Goal: Task Accomplishment & Management: Manage account settings

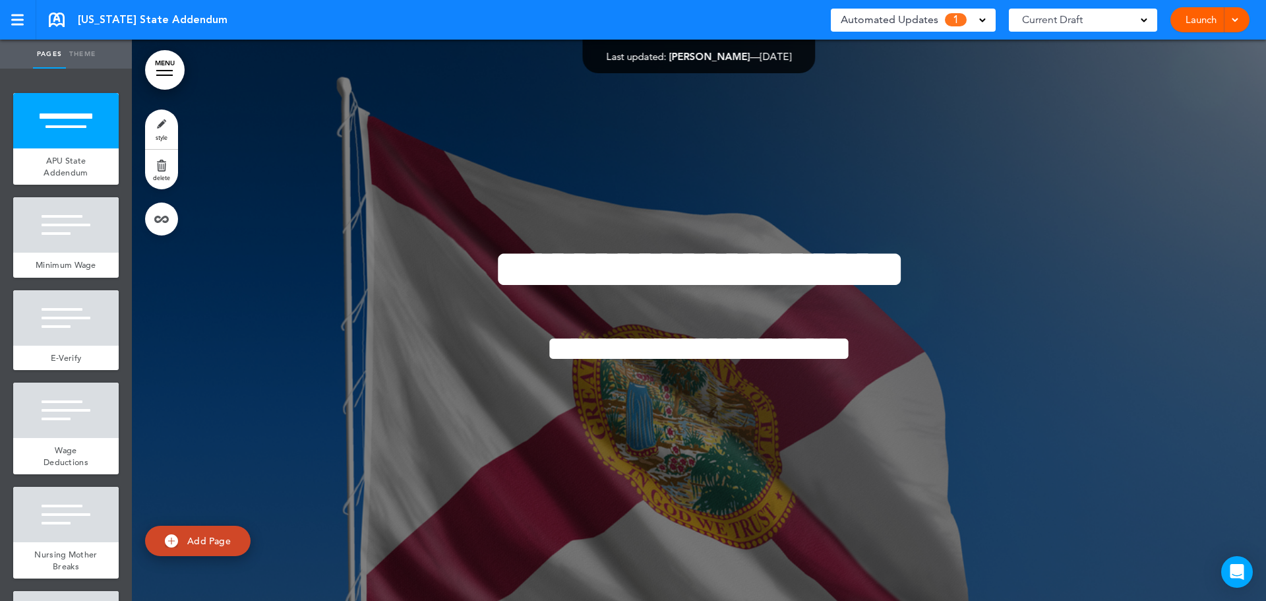
click at [936, 19] on span "Automated Updates" at bounding box center [890, 20] width 98 height 18
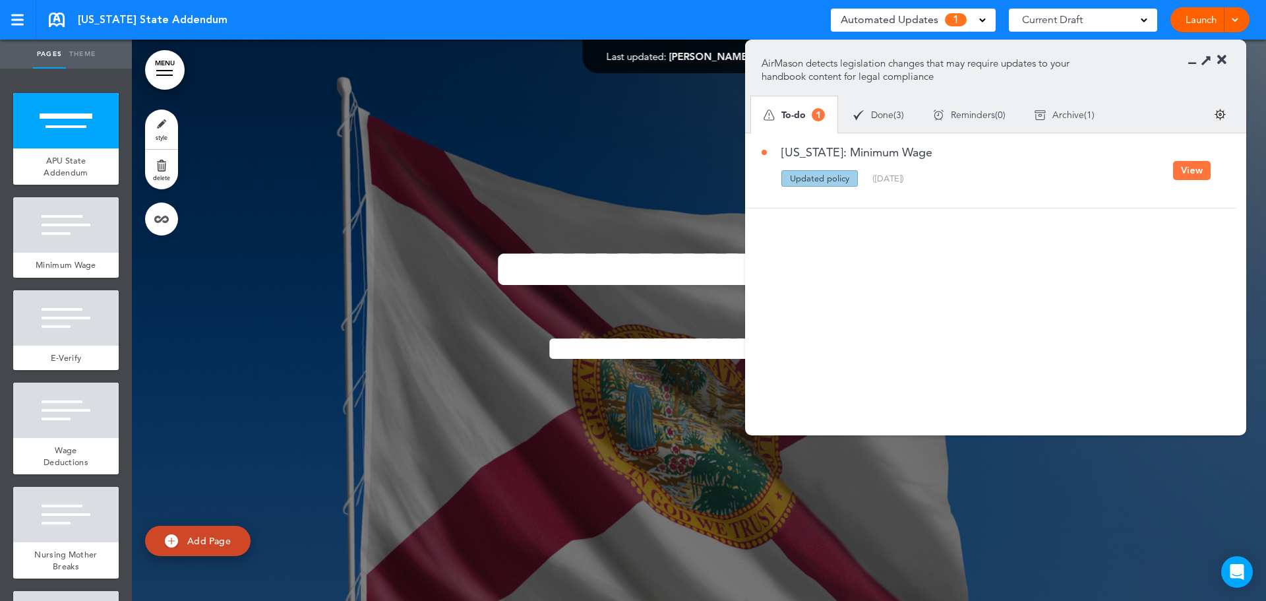
click at [1190, 169] on button "View" at bounding box center [1192, 170] width 38 height 19
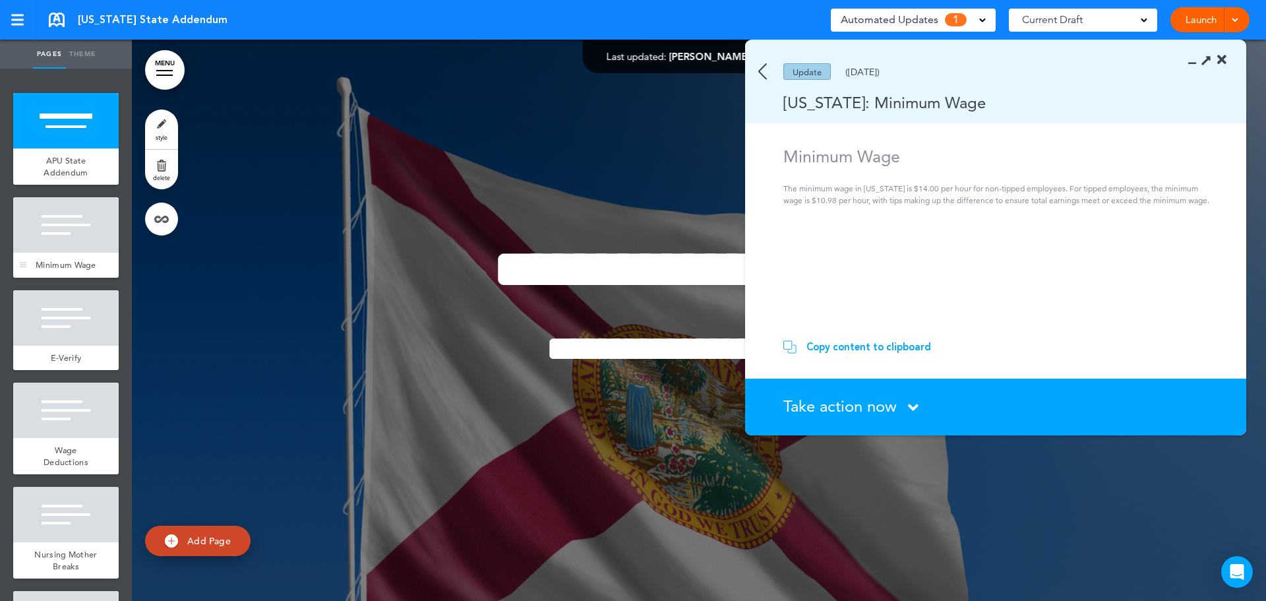
drag, startPoint x: 54, startPoint y: 196, endPoint x: 62, endPoint y: 243, distance: 48.1
click at [57, 201] on ul "add page APU State Addendum add page Minimum Wage add page E-Verify add page" at bounding box center [66, 335] width 132 height 532
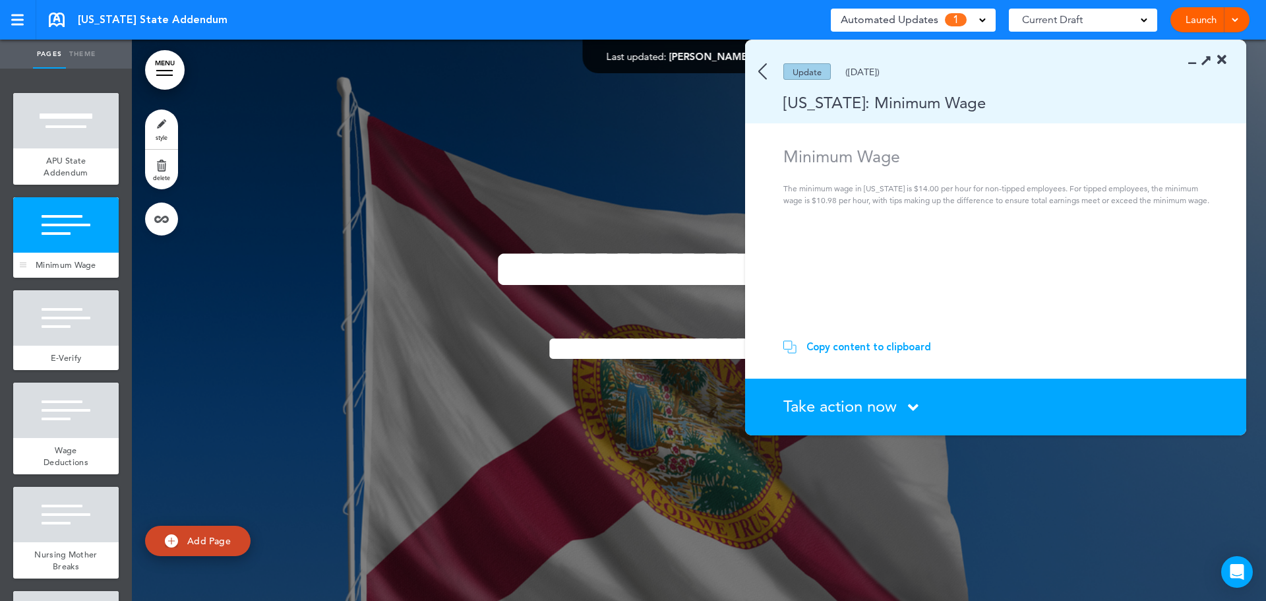
click at [61, 248] on div at bounding box center [66, 224] width 106 height 55
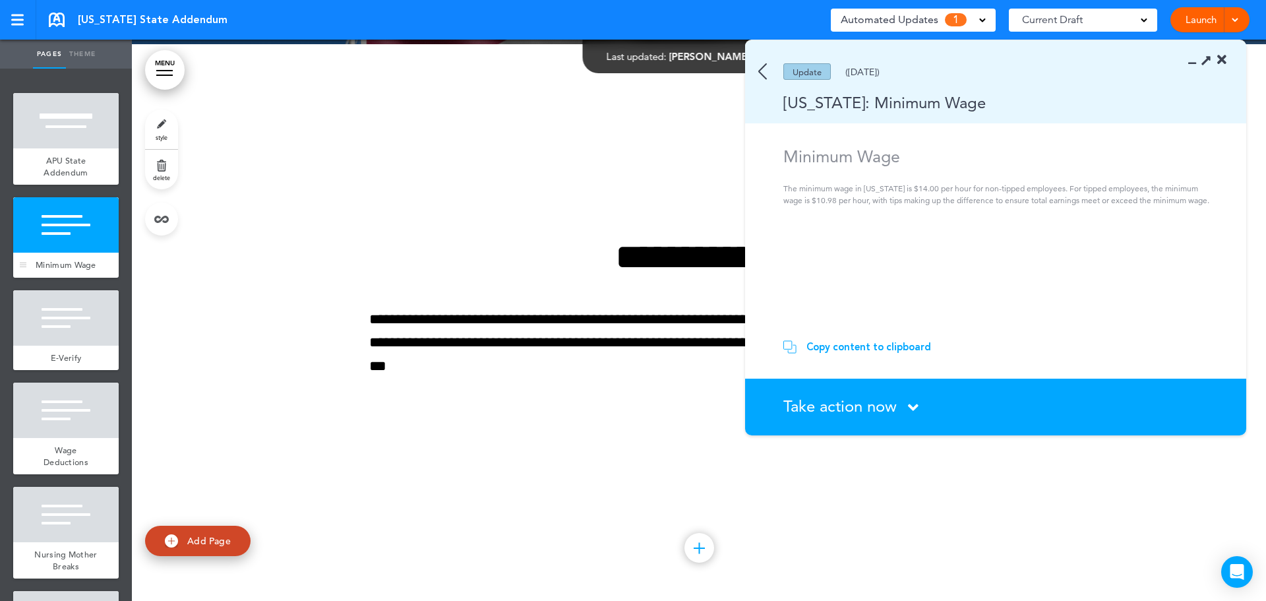
scroll to position [561, 0]
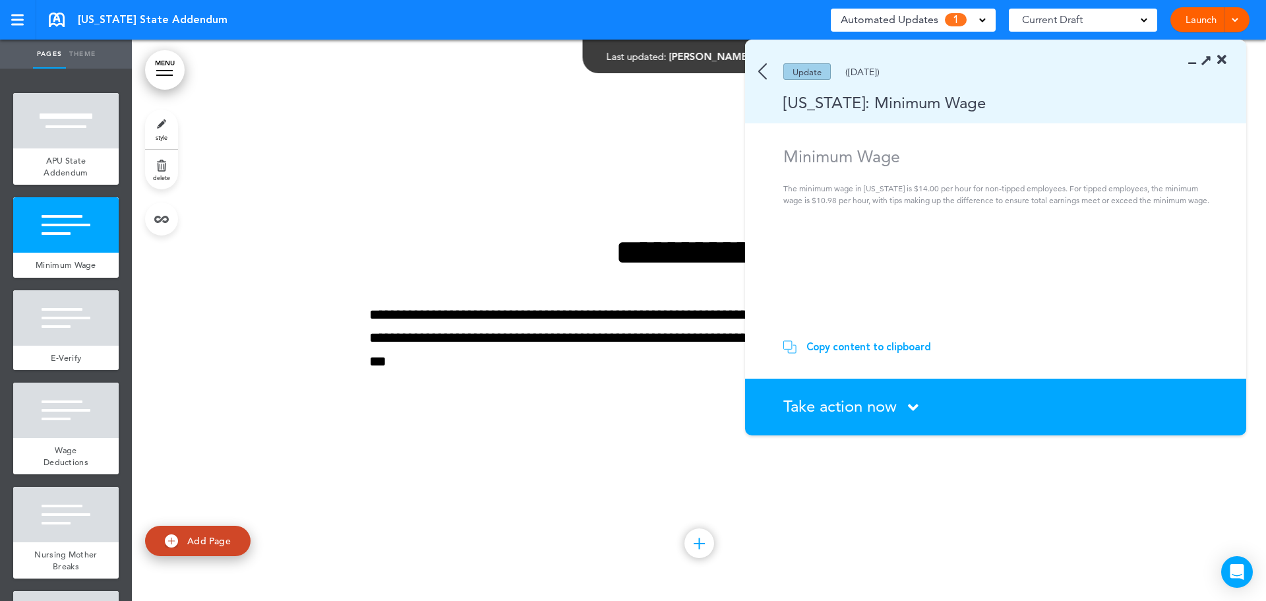
click at [874, 407] on span "Take action now" at bounding box center [839, 405] width 113 height 19
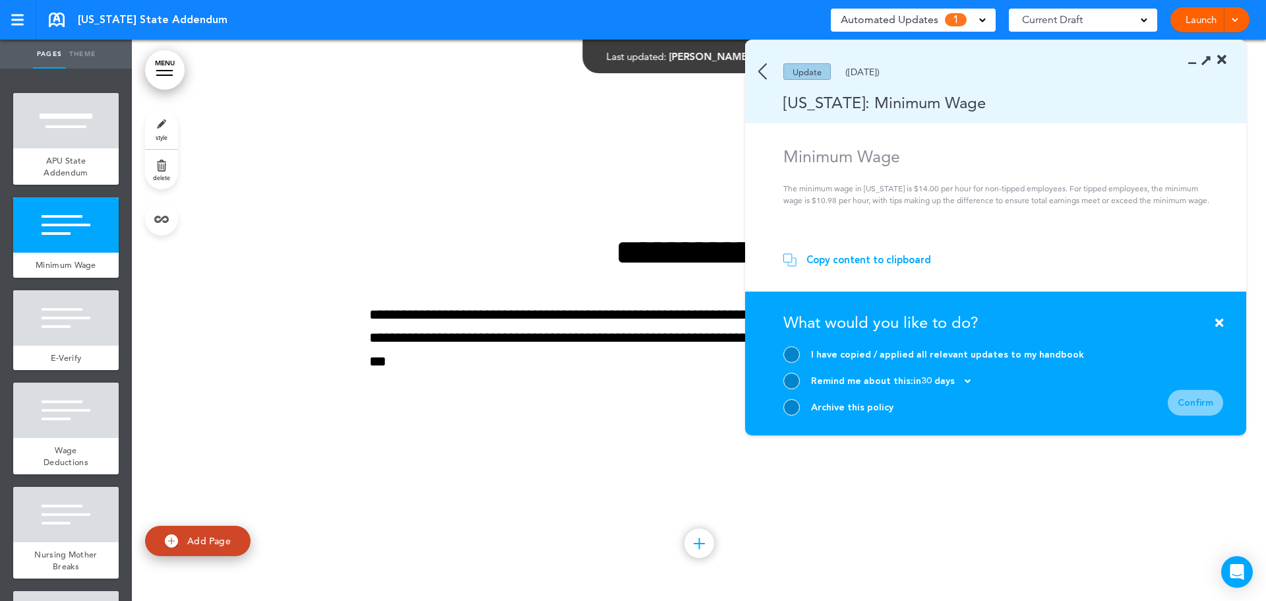
click at [1206, 59] on icon at bounding box center [1206, 60] width 14 height 14
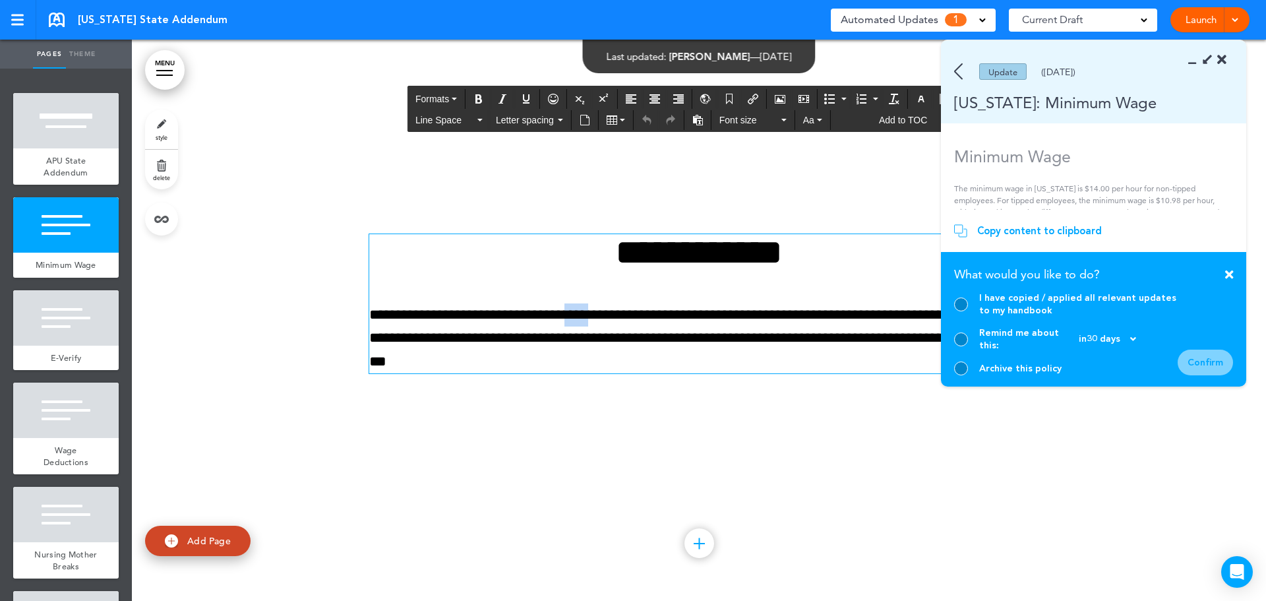
drag, startPoint x: 617, startPoint y: 313, endPoint x: 588, endPoint y: 315, distance: 29.1
click at [588, 315] on p "**********" at bounding box center [698, 338] width 659 height 70
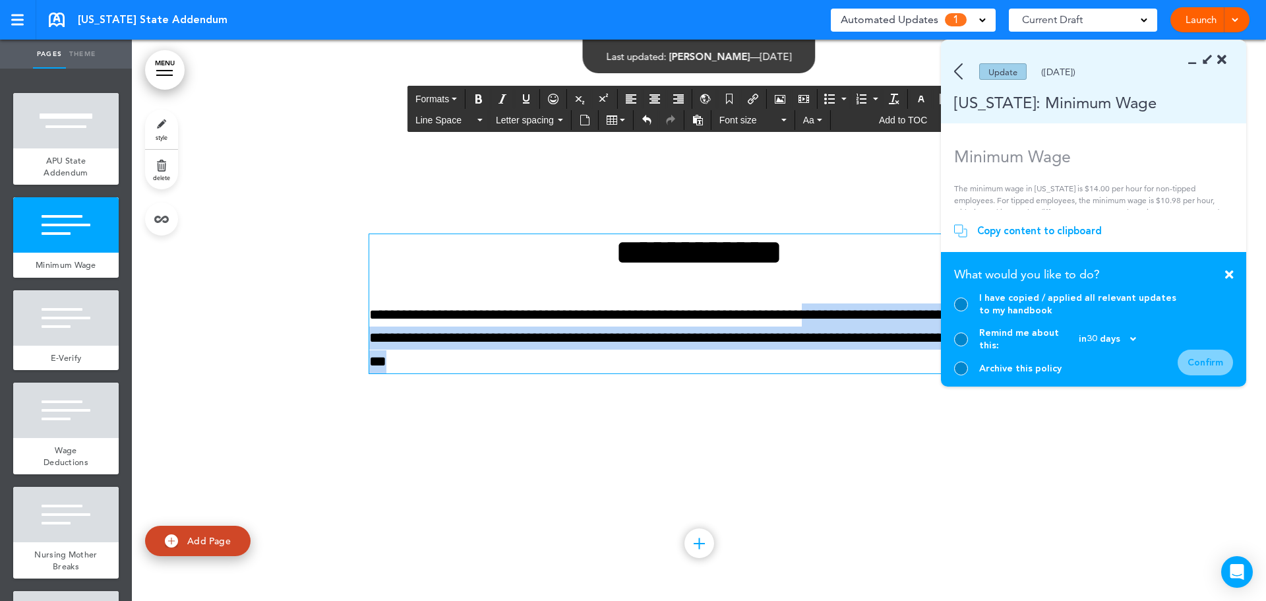
drag, startPoint x: 640, startPoint y: 361, endPoint x: 860, endPoint y: 313, distance: 224.8
click at [860, 313] on p "**********" at bounding box center [698, 338] width 659 height 70
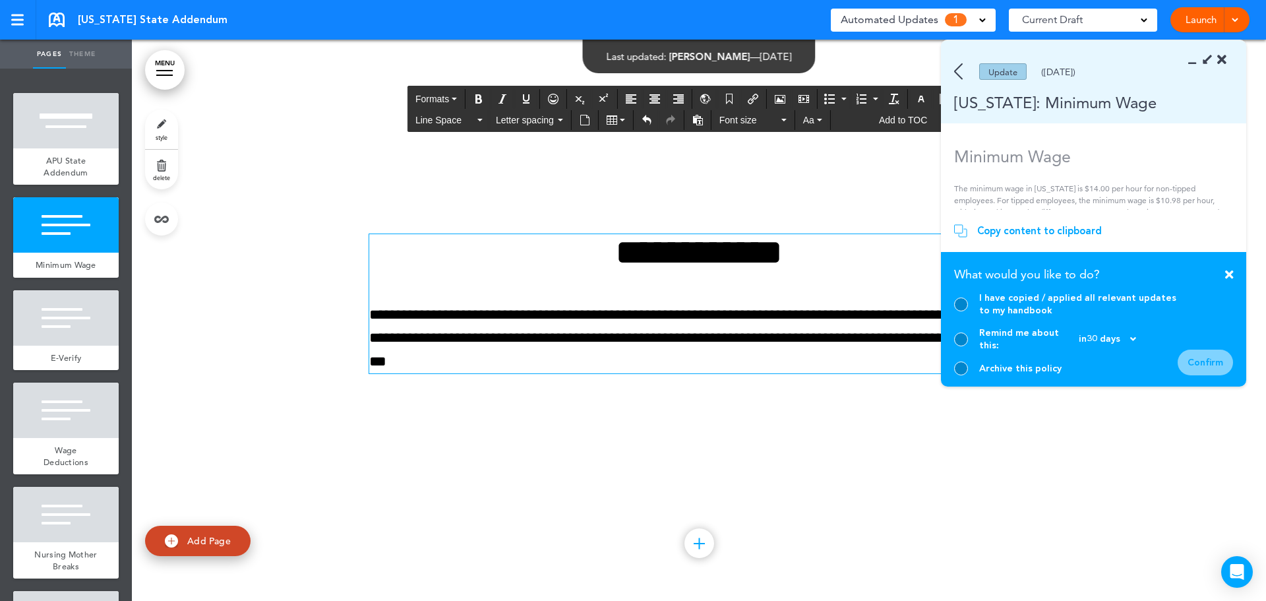
click at [847, 423] on div "**********" at bounding box center [698, 320] width 659 height 271
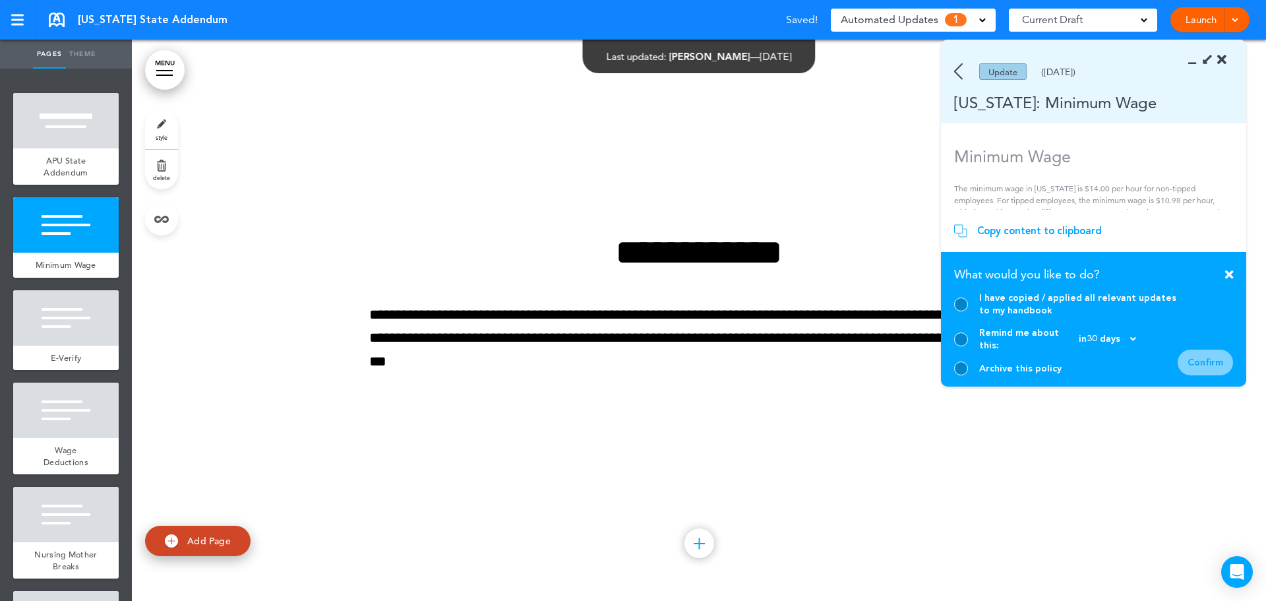
click at [1222, 59] on icon at bounding box center [1221, 59] width 9 height 13
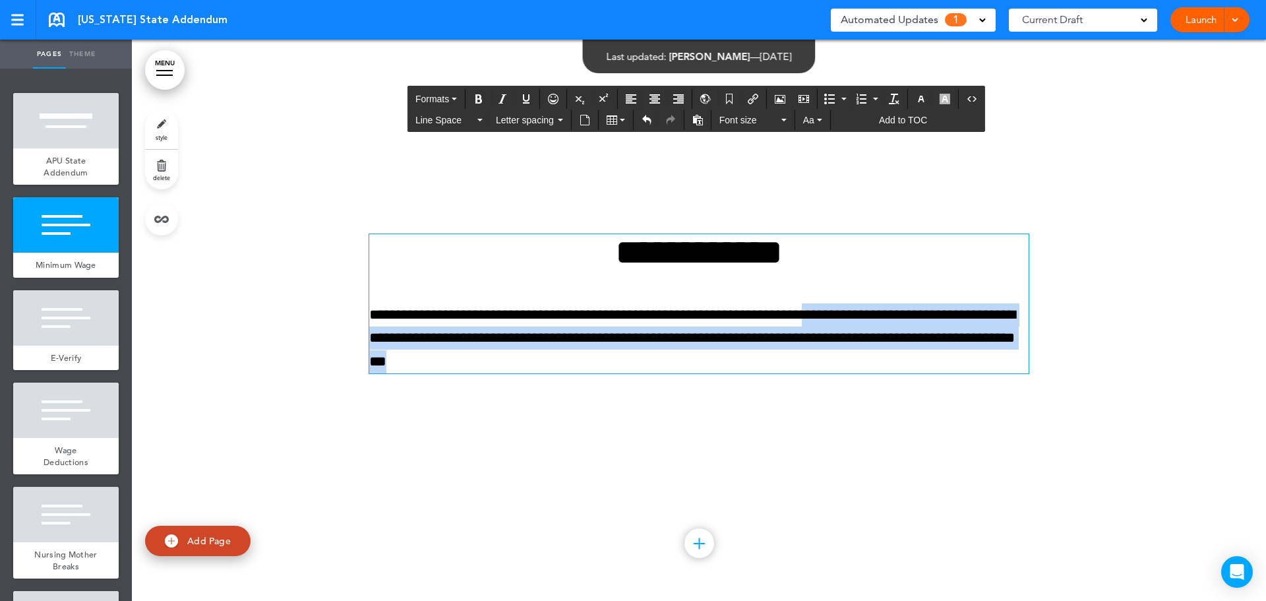
drag, startPoint x: 813, startPoint y: 365, endPoint x: 862, endPoint y: 320, distance: 66.3
click at [862, 320] on p "**********" at bounding box center [698, 338] width 659 height 70
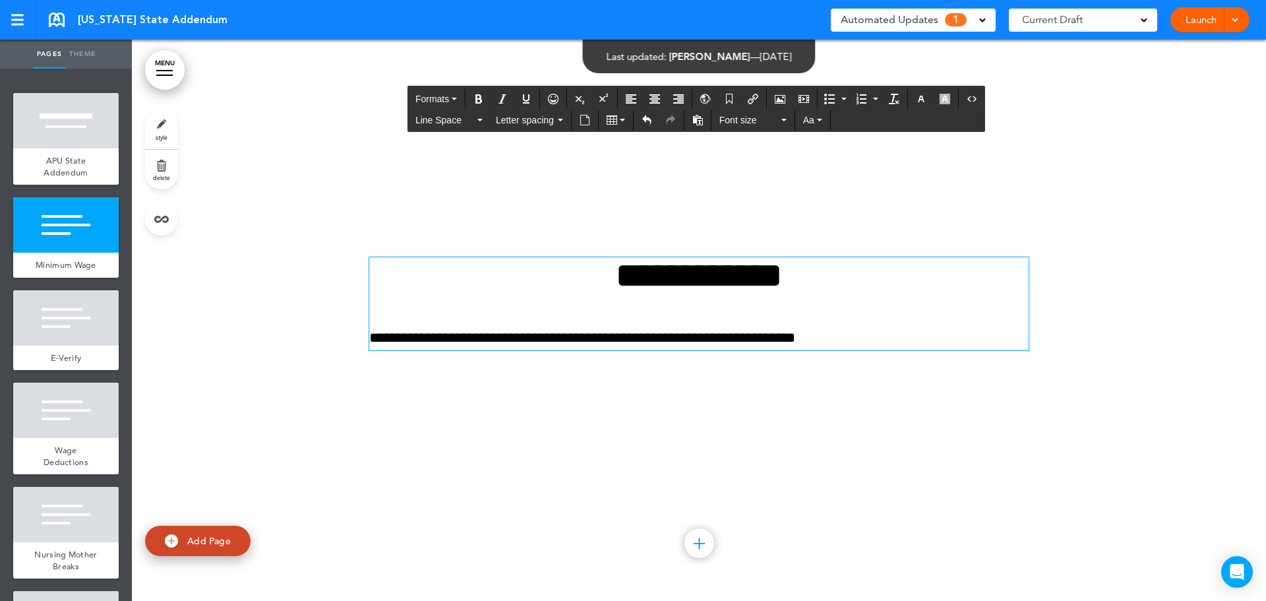
scroll to position [584, 0]
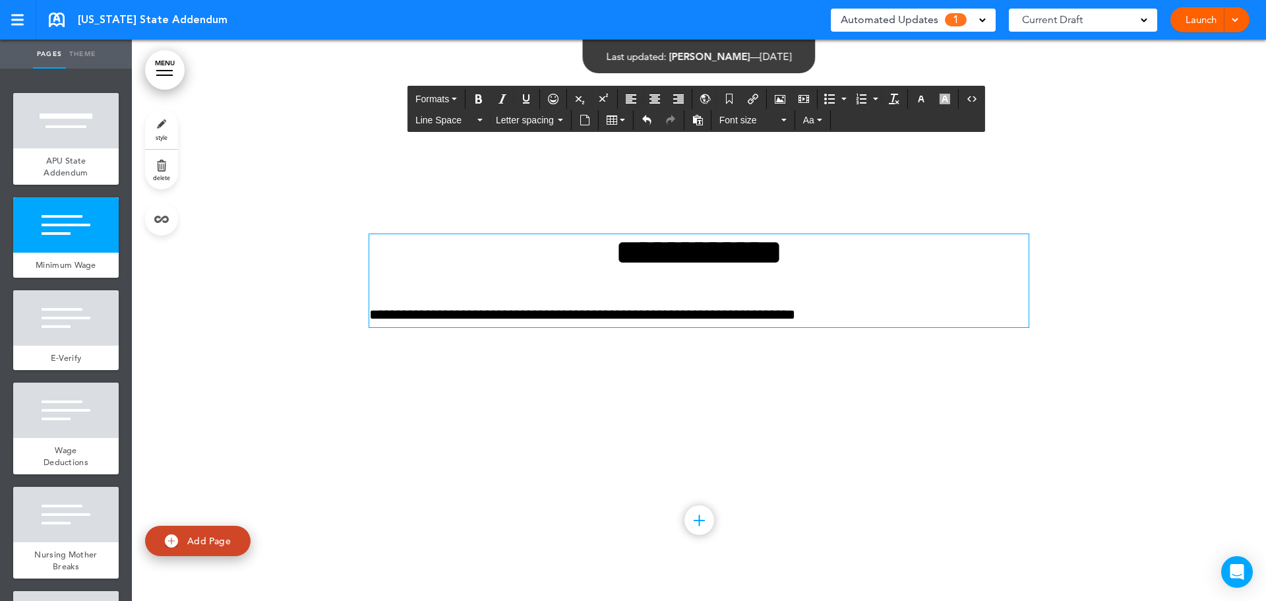
click at [794, 384] on div "**********" at bounding box center [698, 297] width 659 height 224
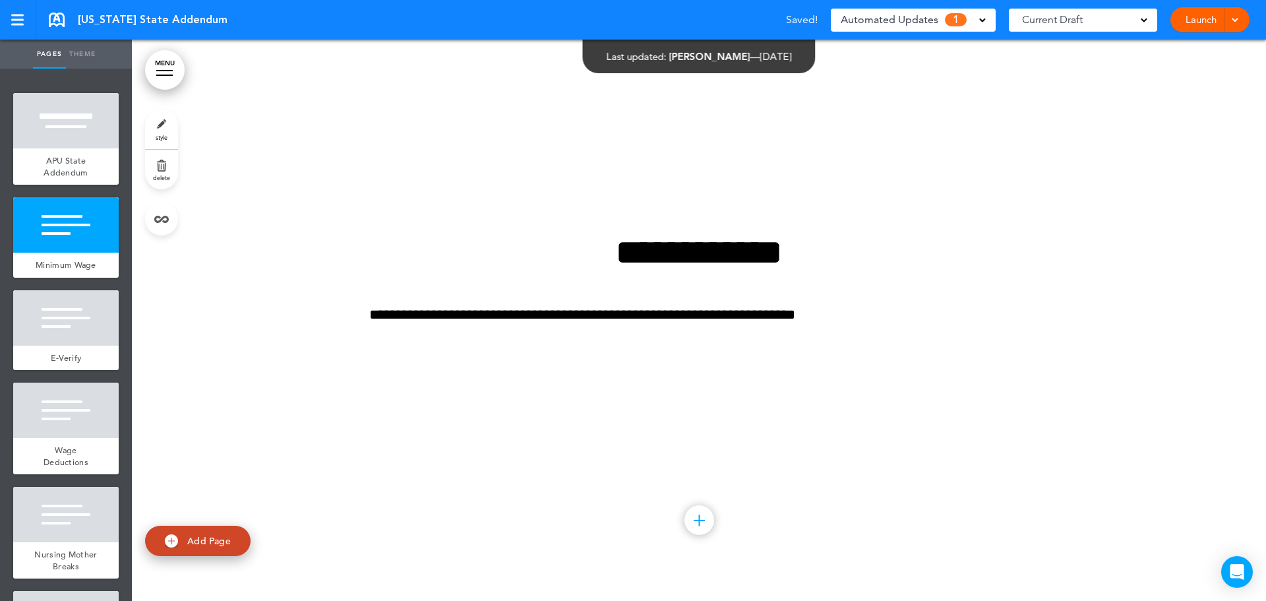
click at [975, 18] on div "Automated Updates 1" at bounding box center [913, 20] width 145 height 18
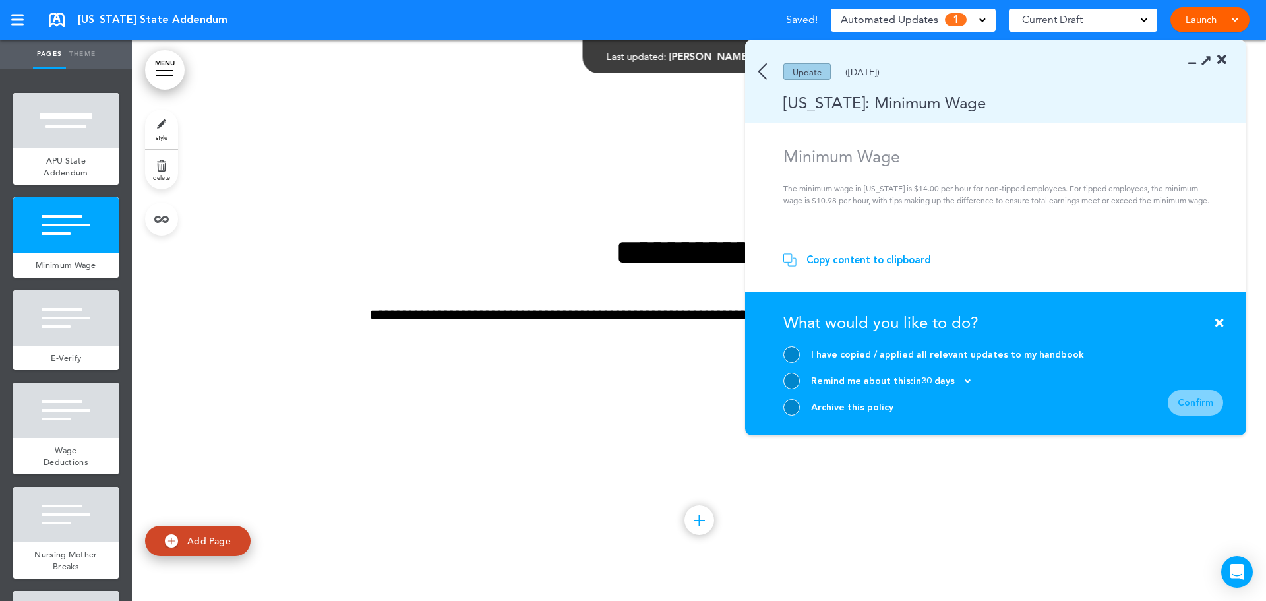
click at [839, 350] on div "I have copied / applied all relevant updates to my handbook" at bounding box center [947, 354] width 273 height 13
click at [791, 356] on div at bounding box center [791, 354] width 16 height 16
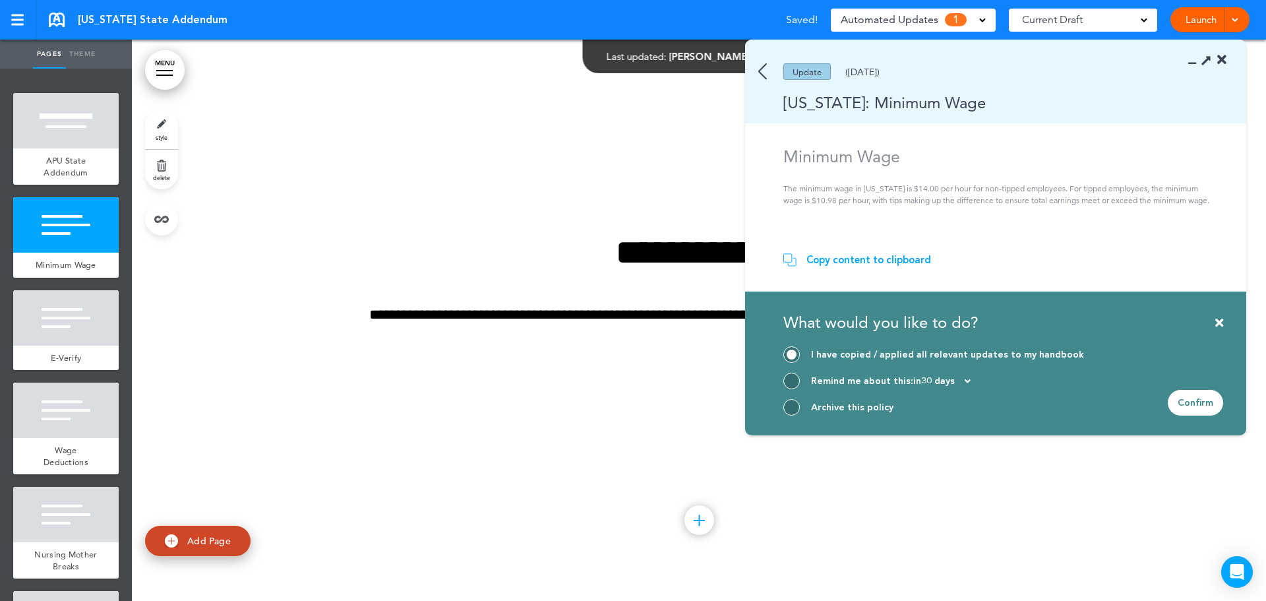
click at [1187, 406] on div "Confirm" at bounding box center [1195, 403] width 55 height 26
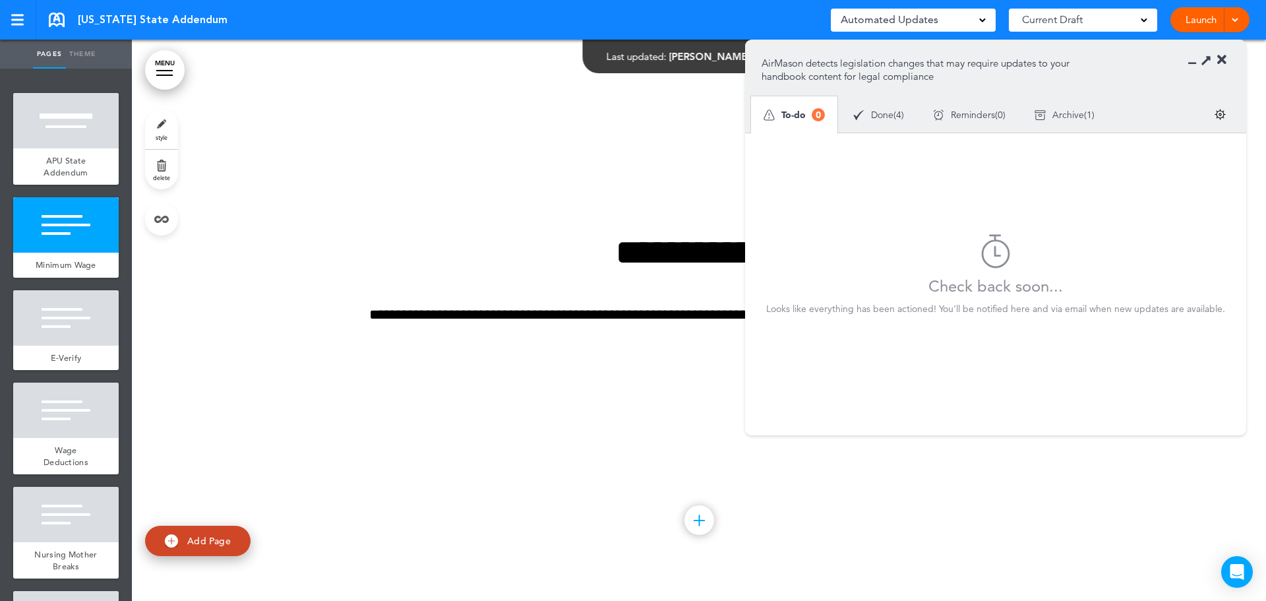
click at [1222, 57] on icon at bounding box center [1221, 59] width 9 height 13
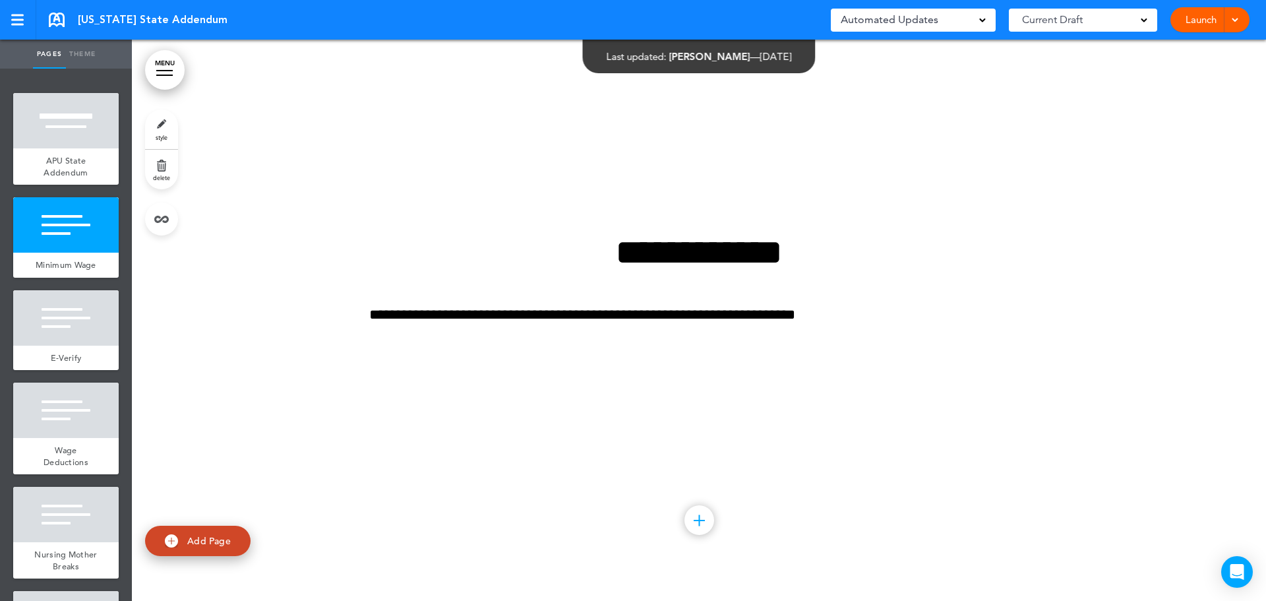
click at [1236, 13] on div at bounding box center [1232, 19] width 13 height 25
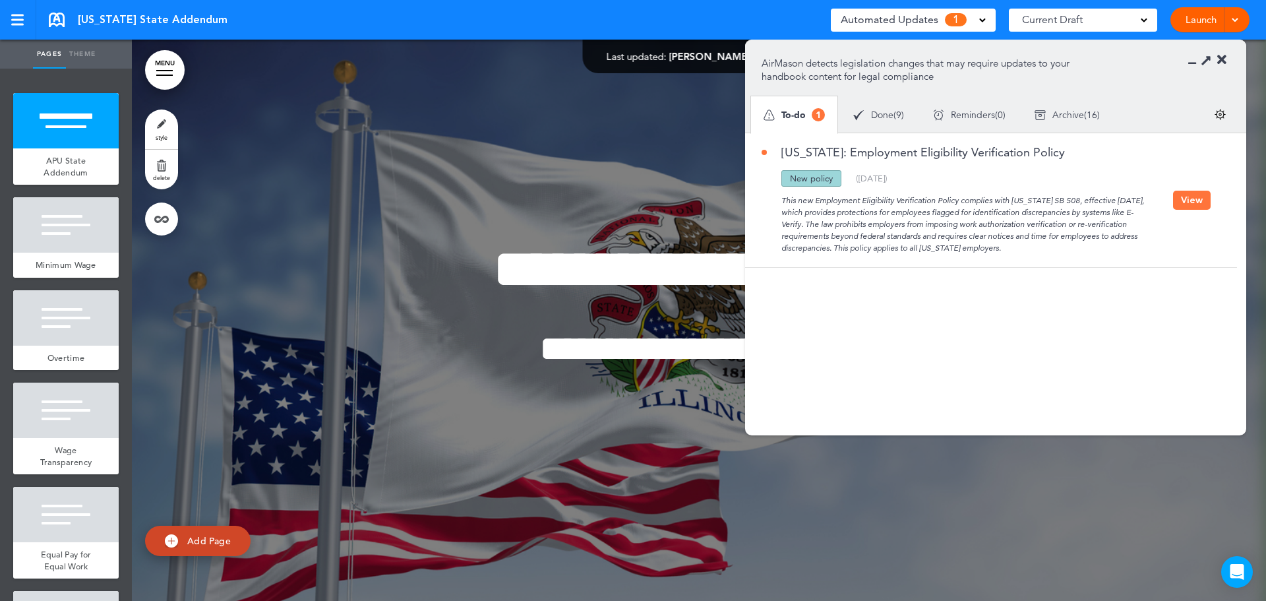
click at [1184, 198] on button "View" at bounding box center [1192, 200] width 38 height 19
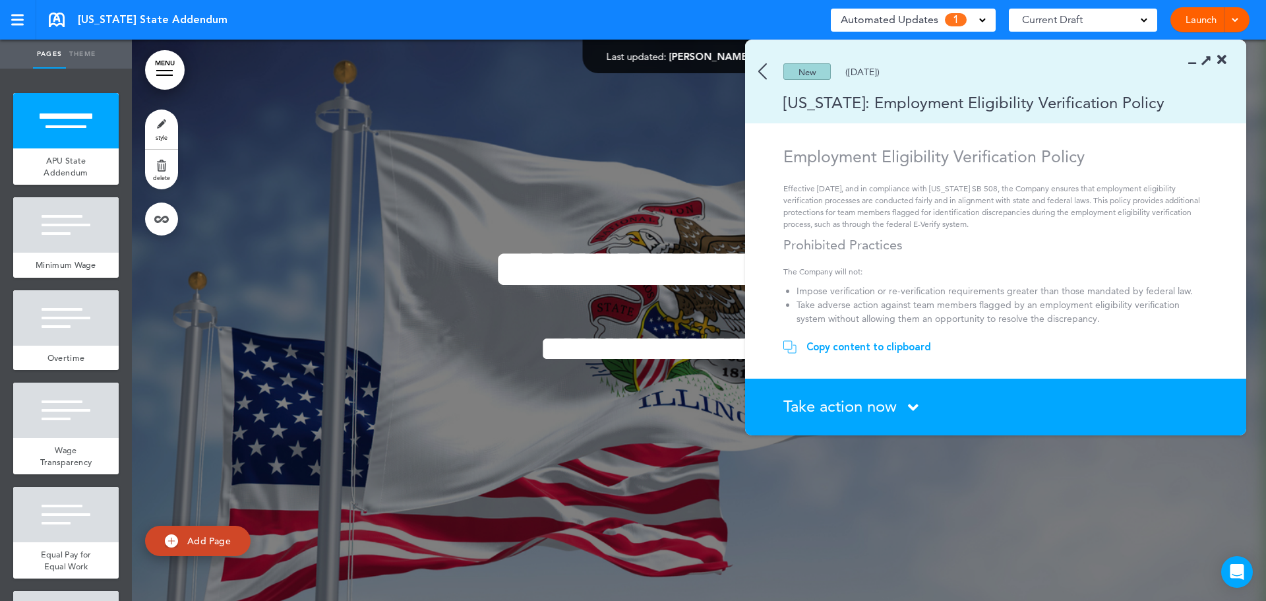
click at [866, 396] on span "Take action now" at bounding box center [839, 405] width 113 height 19
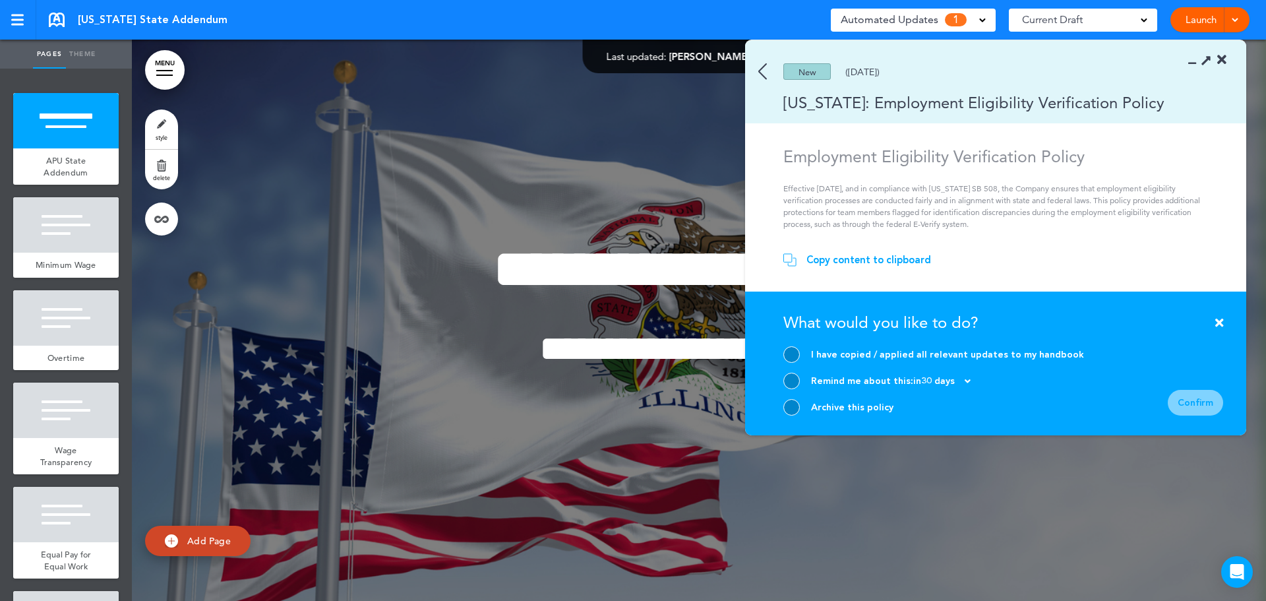
click at [790, 407] on div at bounding box center [791, 407] width 16 height 16
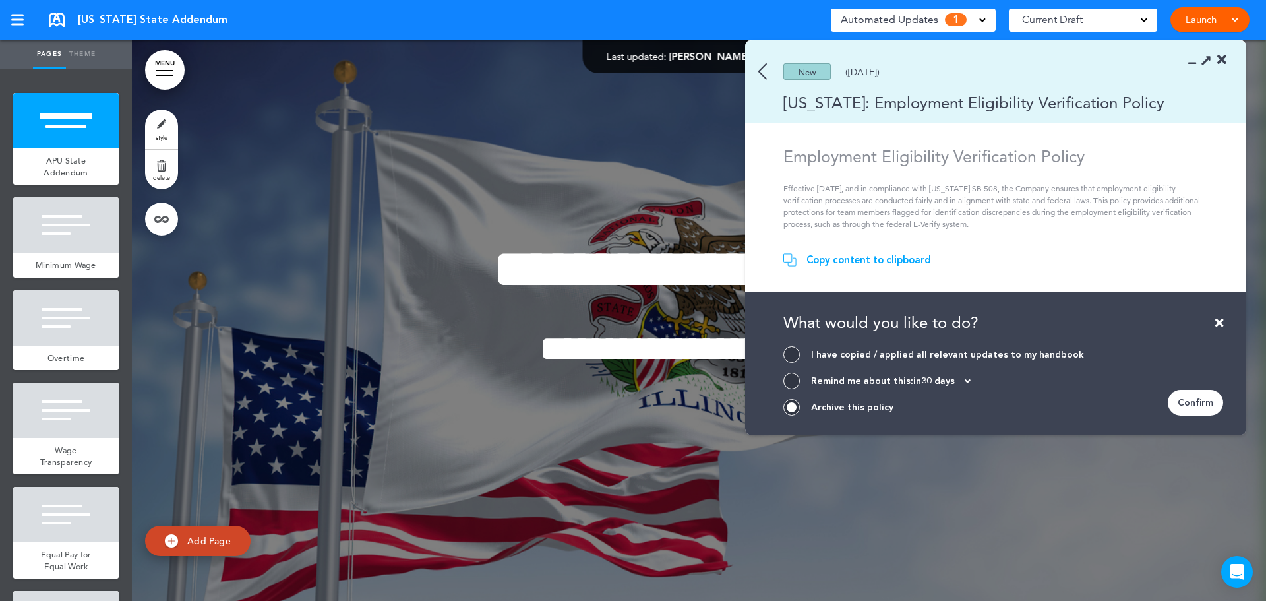
click at [1224, 399] on section "Take action now Click here to change the status What would you like to do? I ha…" at bounding box center [995, 363] width 501 height 144
click at [1198, 407] on div "Confirm" at bounding box center [1195, 403] width 55 height 26
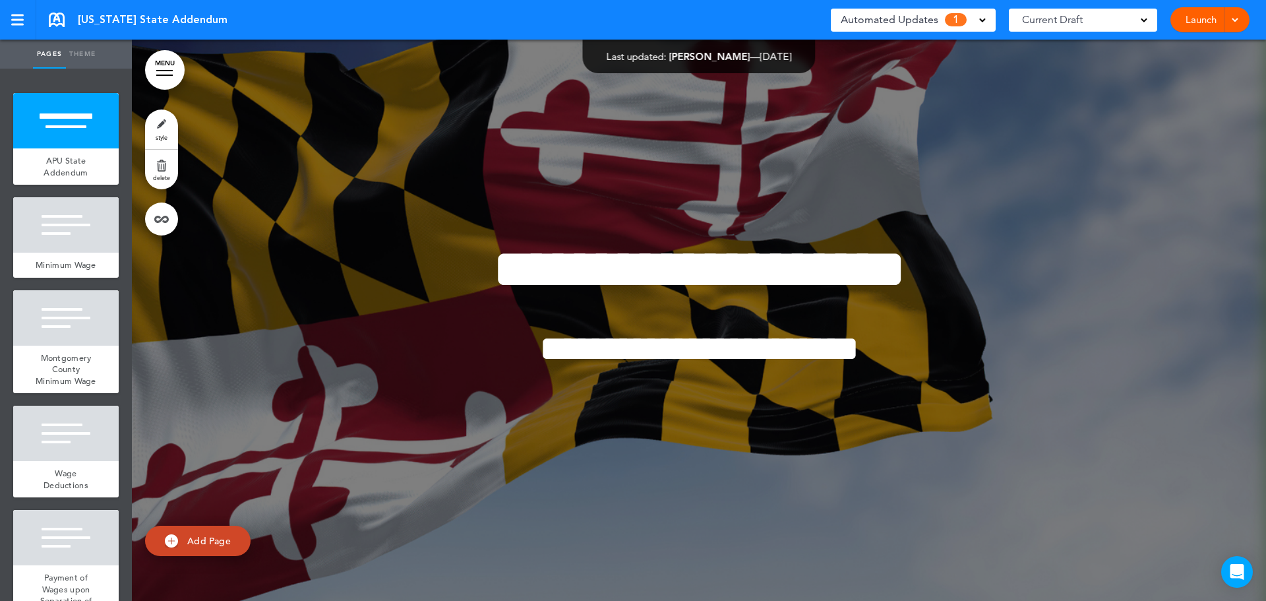
click at [935, 26] on span "Automated Updates" at bounding box center [890, 20] width 98 height 18
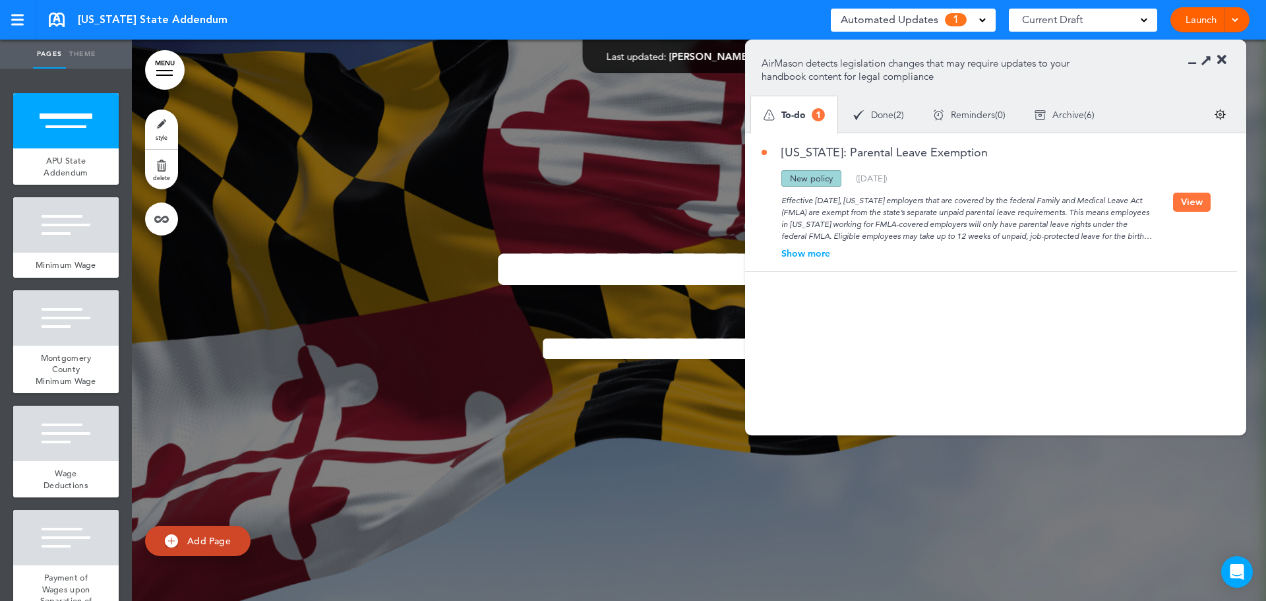
drag, startPoint x: 797, startPoint y: 257, endPoint x: 879, endPoint y: 245, distance: 82.6
click at [797, 257] on div "Show more" at bounding box center [967, 253] width 411 height 9
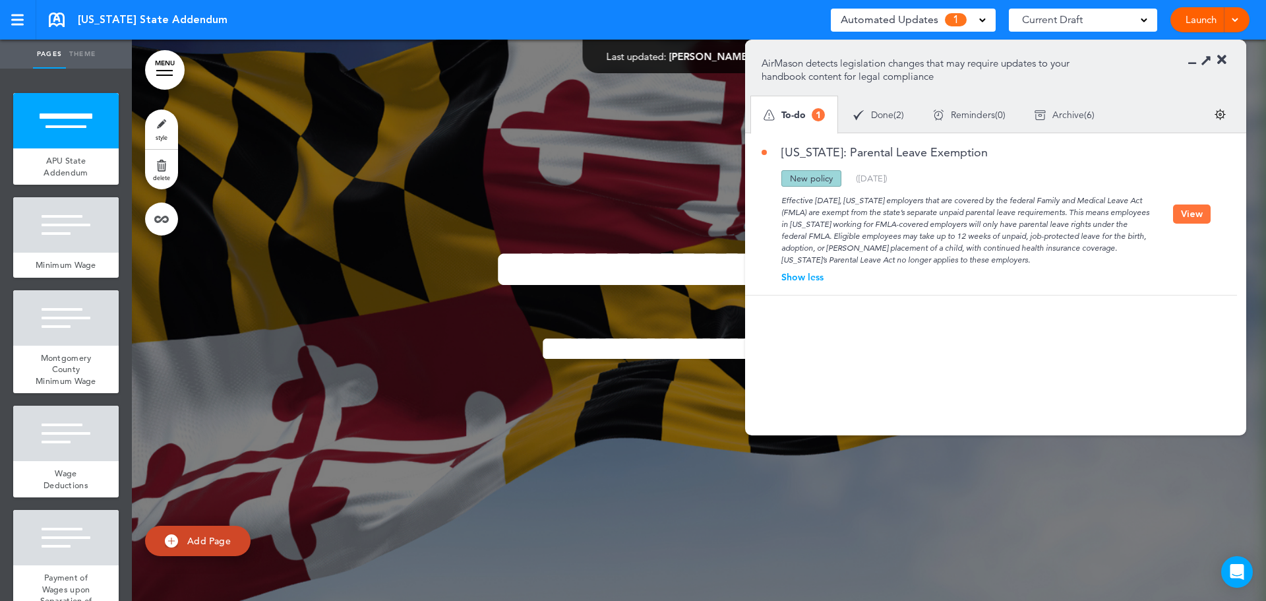
click at [1190, 218] on button "View" at bounding box center [1192, 213] width 38 height 19
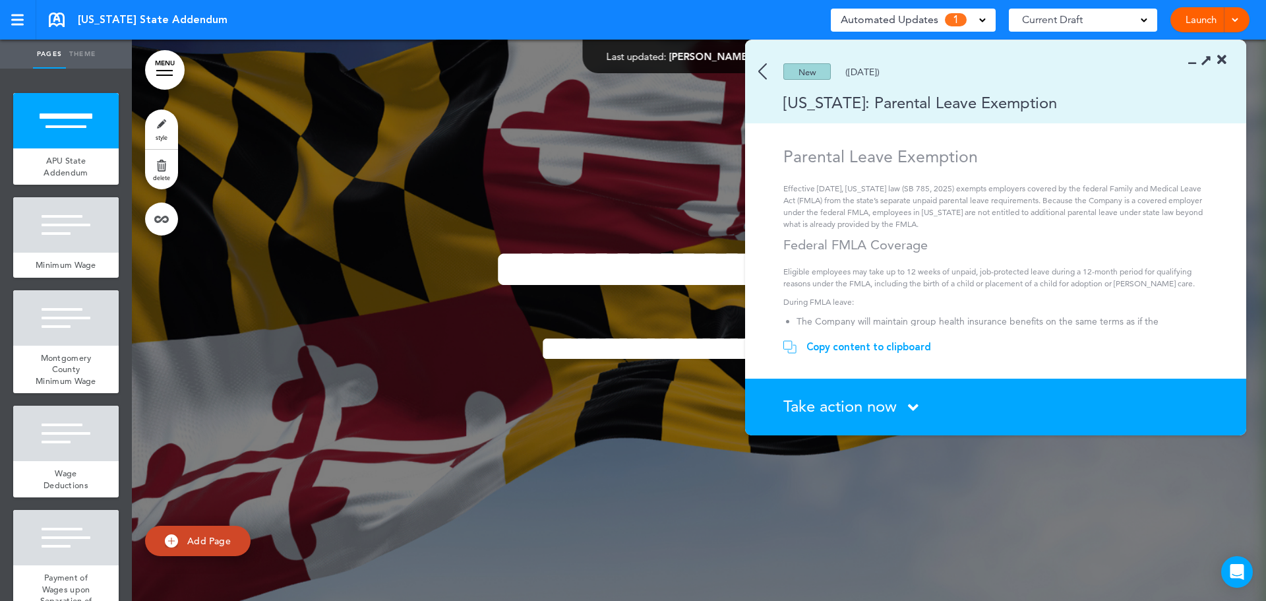
click at [855, 387] on section "Take action now Click here to change the status What would you like to do? I ha…" at bounding box center [995, 406] width 501 height 57
click at [836, 408] on span "Take action now" at bounding box center [839, 405] width 113 height 19
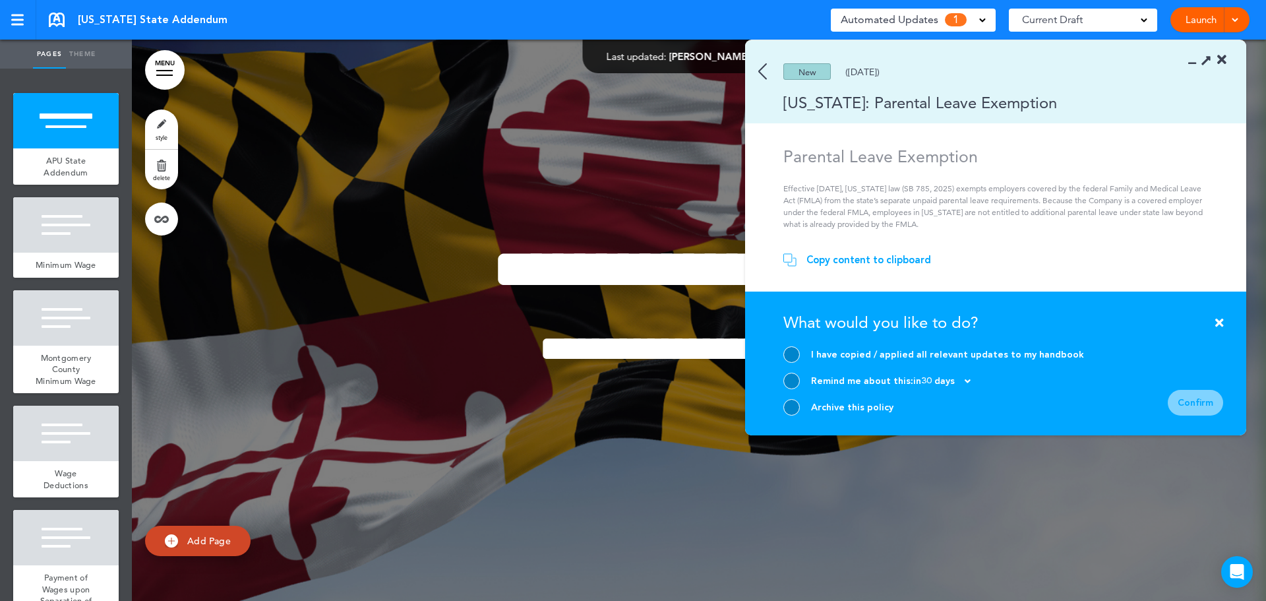
click at [788, 400] on div at bounding box center [791, 407] width 16 height 16
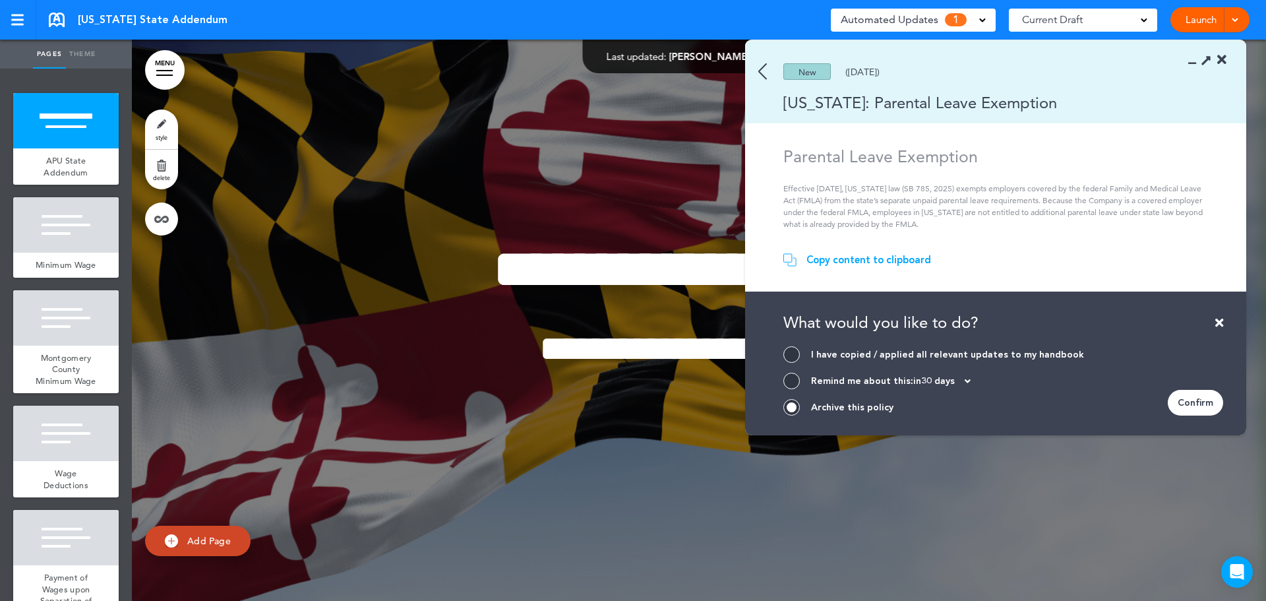
click at [1197, 404] on div "Confirm" at bounding box center [1195, 403] width 55 height 26
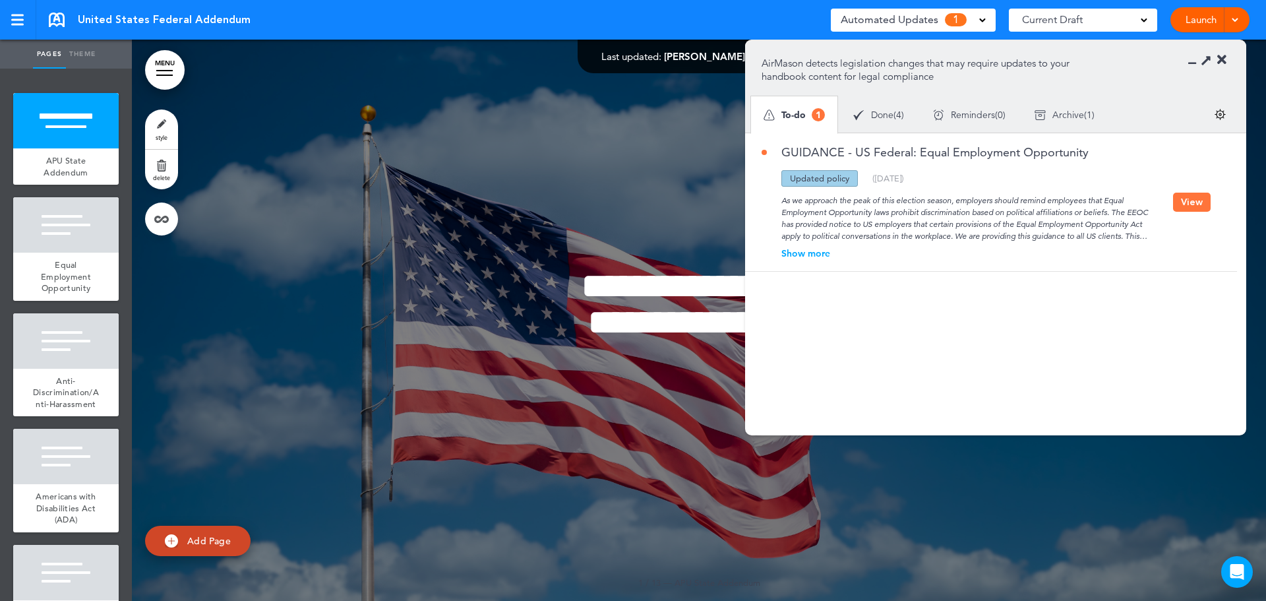
click at [814, 253] on div "Show more" at bounding box center [967, 253] width 411 height 9
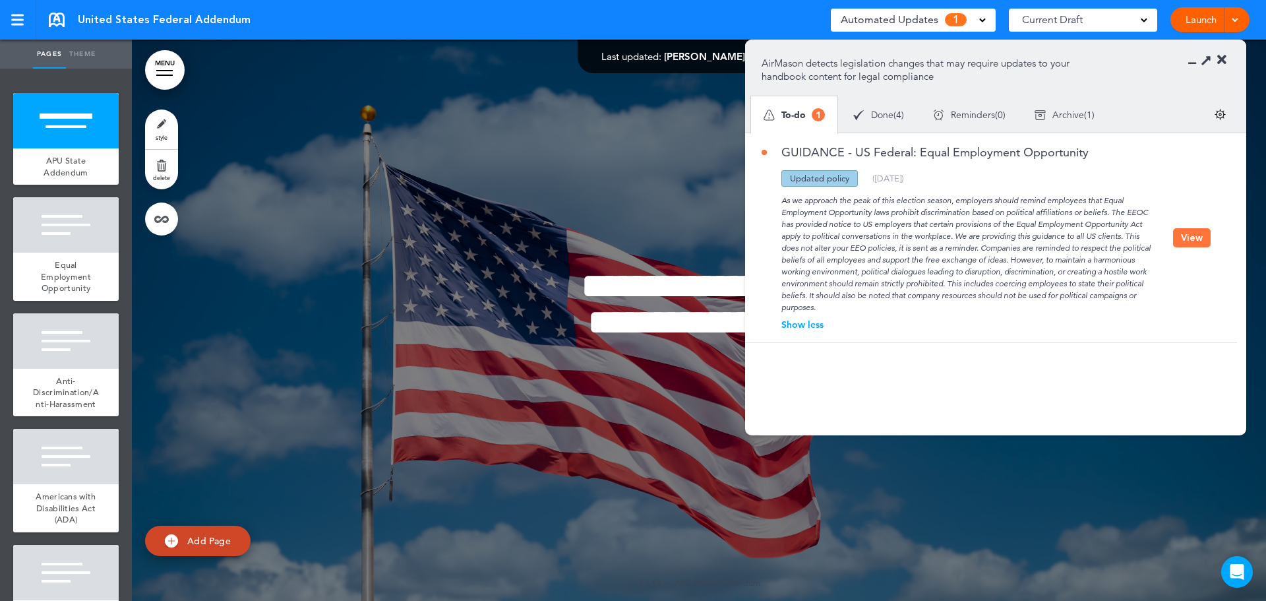
click at [1186, 243] on button "View" at bounding box center [1192, 237] width 38 height 19
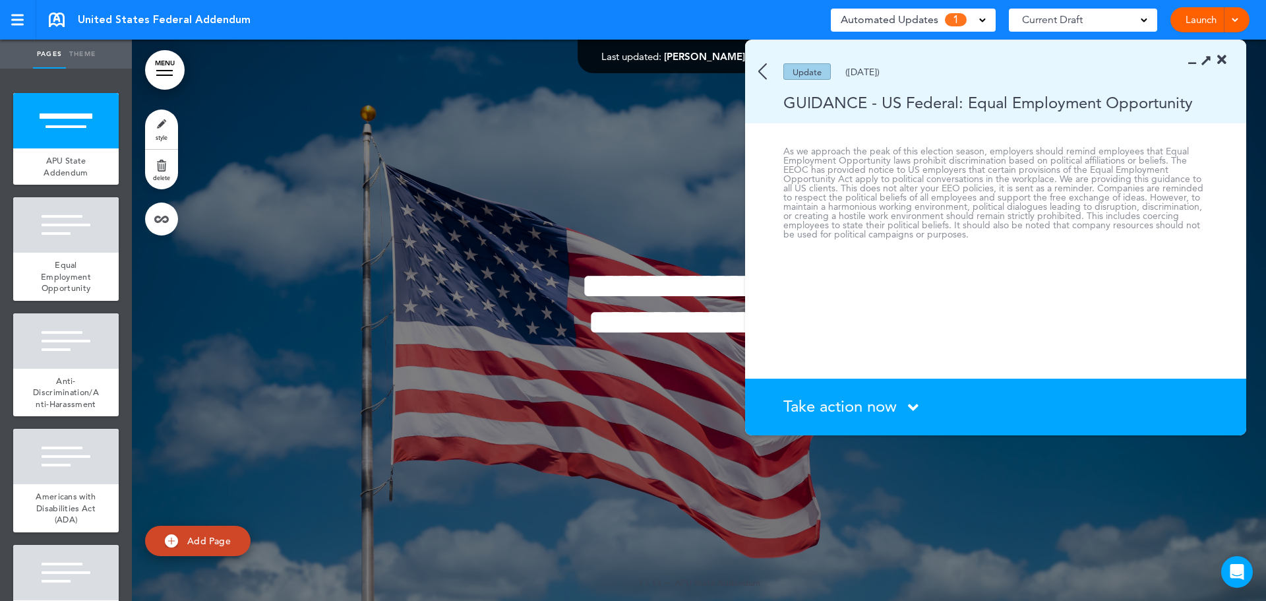
click at [862, 396] on span "Take action now" at bounding box center [839, 405] width 113 height 19
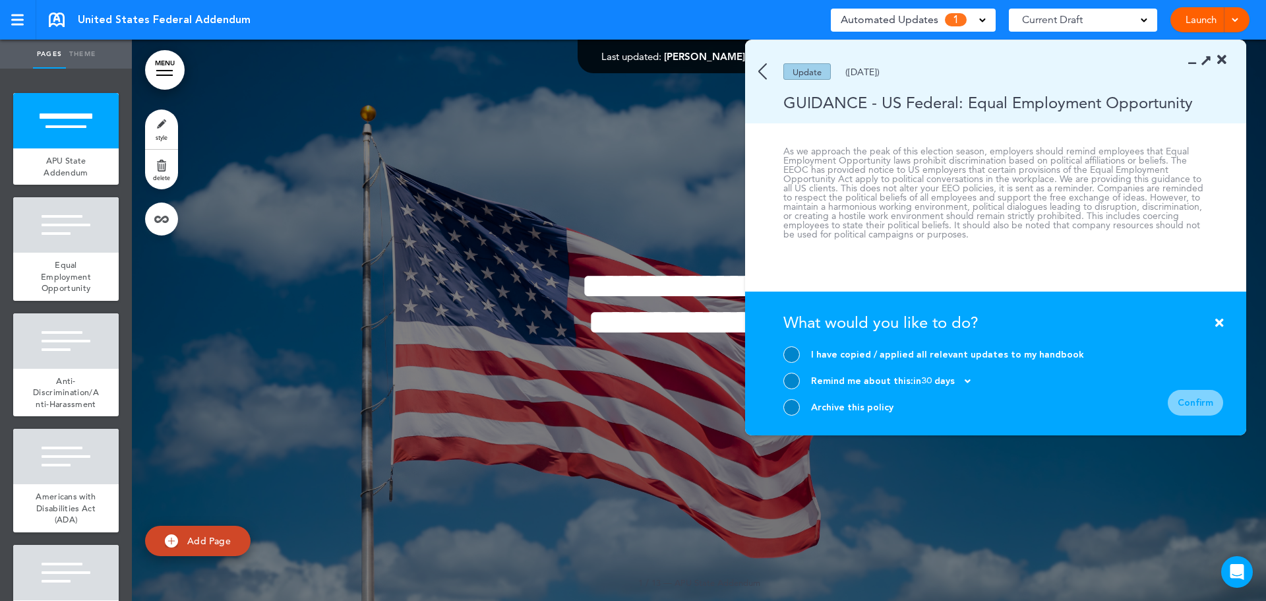
click at [794, 389] on div "I have copied / applied all relevant updates to my handbook Remind me about thi…" at bounding box center [933, 380] width 301 height 69
click at [788, 404] on div at bounding box center [791, 407] width 16 height 16
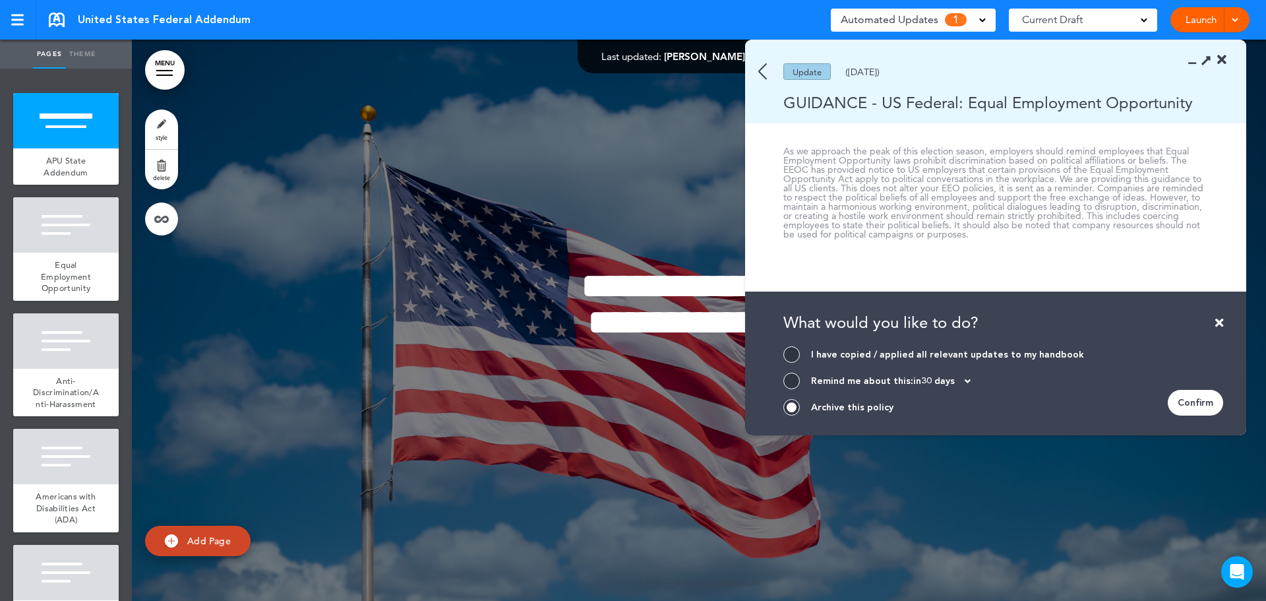
click at [1226, 401] on section "Take action now Click here to change the status What would you like to do? I ha…" at bounding box center [995, 363] width 501 height 144
click at [1196, 404] on div "Confirm" at bounding box center [1195, 403] width 55 height 26
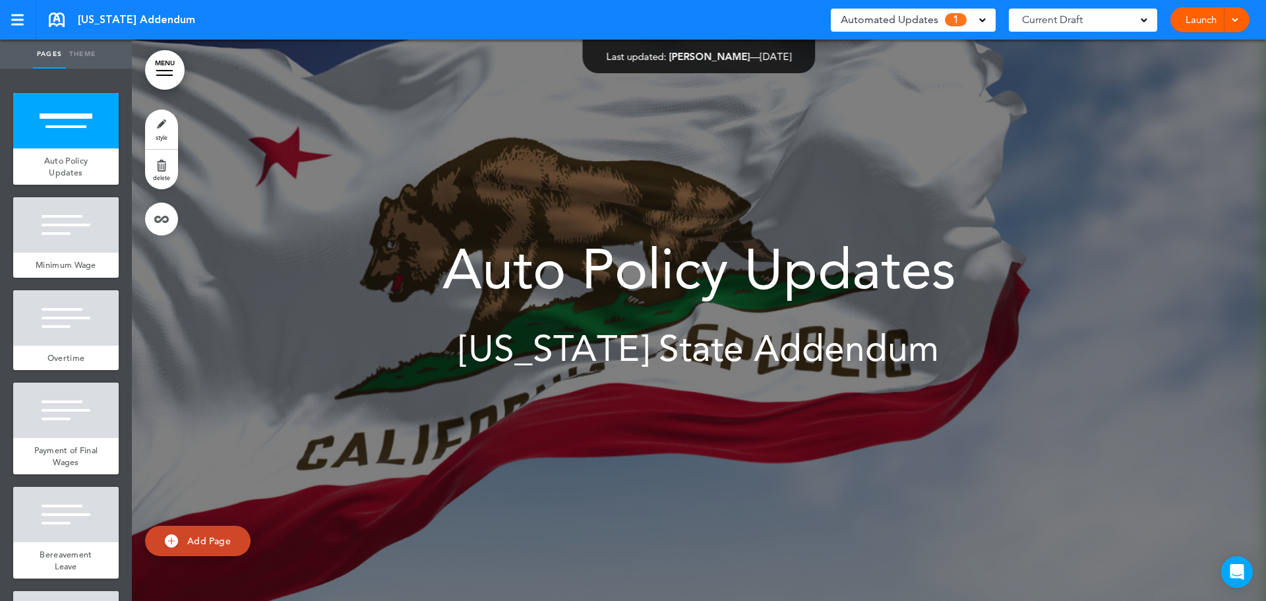
click at [973, 16] on div "Automated Updates 1" at bounding box center [913, 20] width 145 height 18
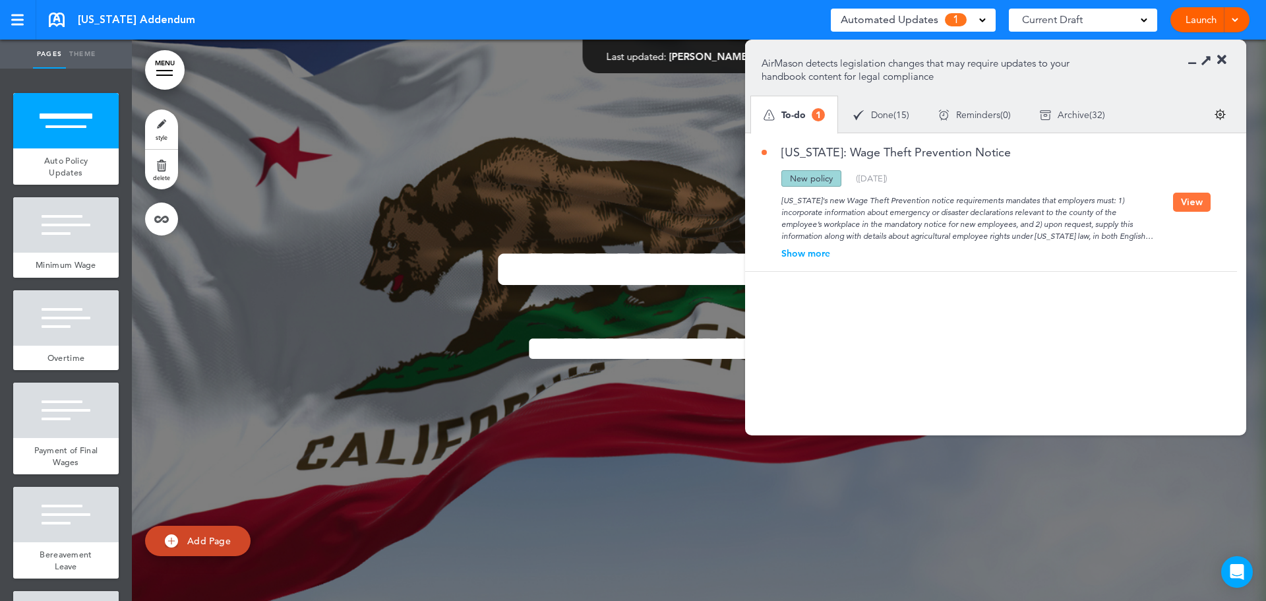
click at [1190, 202] on button "View" at bounding box center [1192, 202] width 38 height 19
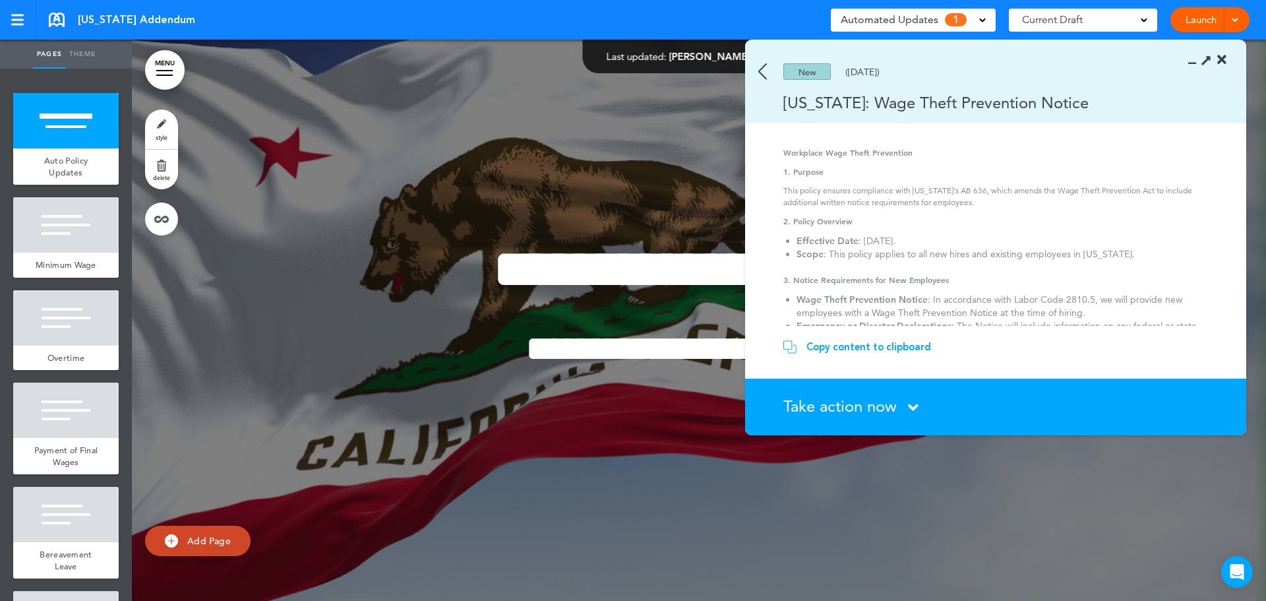
click at [858, 395] on section "Take action now Click here to change the status What would you like to do? I ha…" at bounding box center [995, 406] width 501 height 57
click at [858, 409] on span "Take action now" at bounding box center [839, 405] width 113 height 19
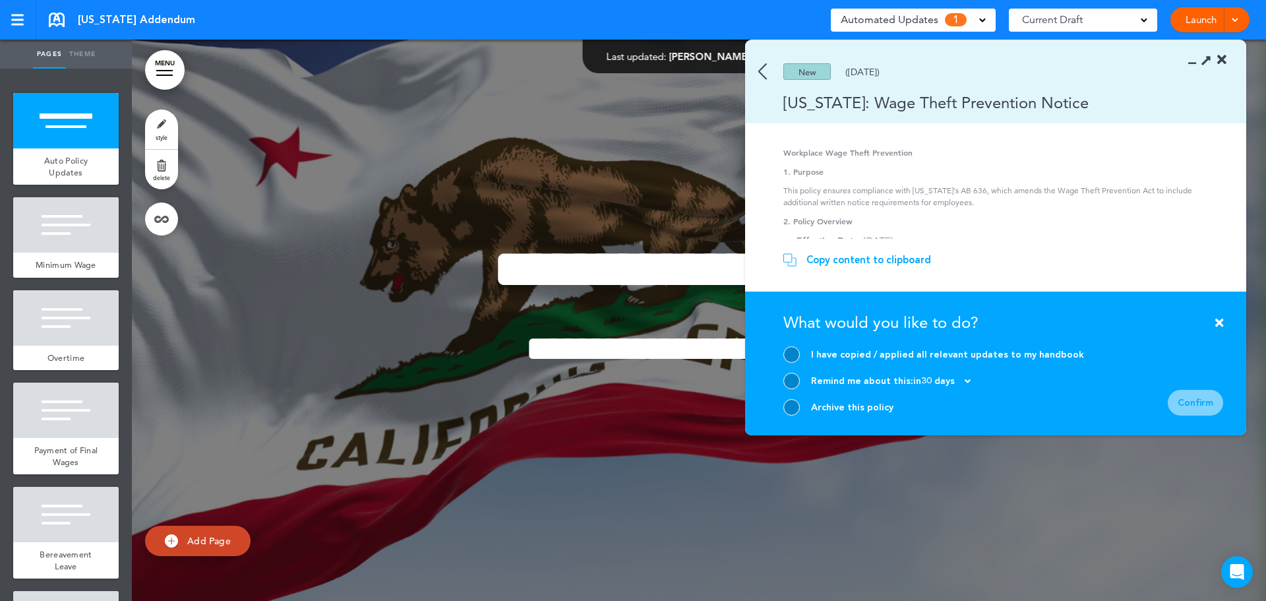
click at [830, 409] on div "Archive this policy" at bounding box center [852, 407] width 82 height 13
drag, startPoint x: 783, startPoint y: 405, endPoint x: 789, endPoint y: 408, distance: 7.1
click at [783, 405] on section "Take action now Click here to change the status What would you like to do? I ha…" at bounding box center [995, 363] width 501 height 144
click at [784, 408] on div at bounding box center [791, 407] width 16 height 16
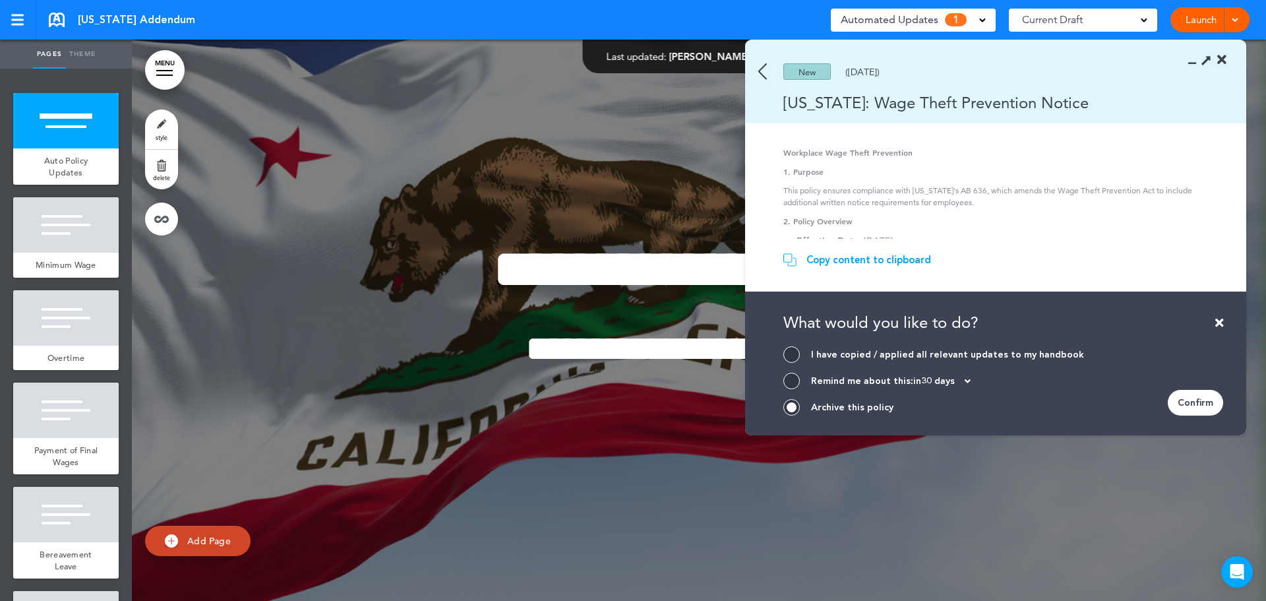
click at [1203, 400] on div "Confirm" at bounding box center [1195, 403] width 55 height 26
